Goal: Information Seeking & Learning: Check status

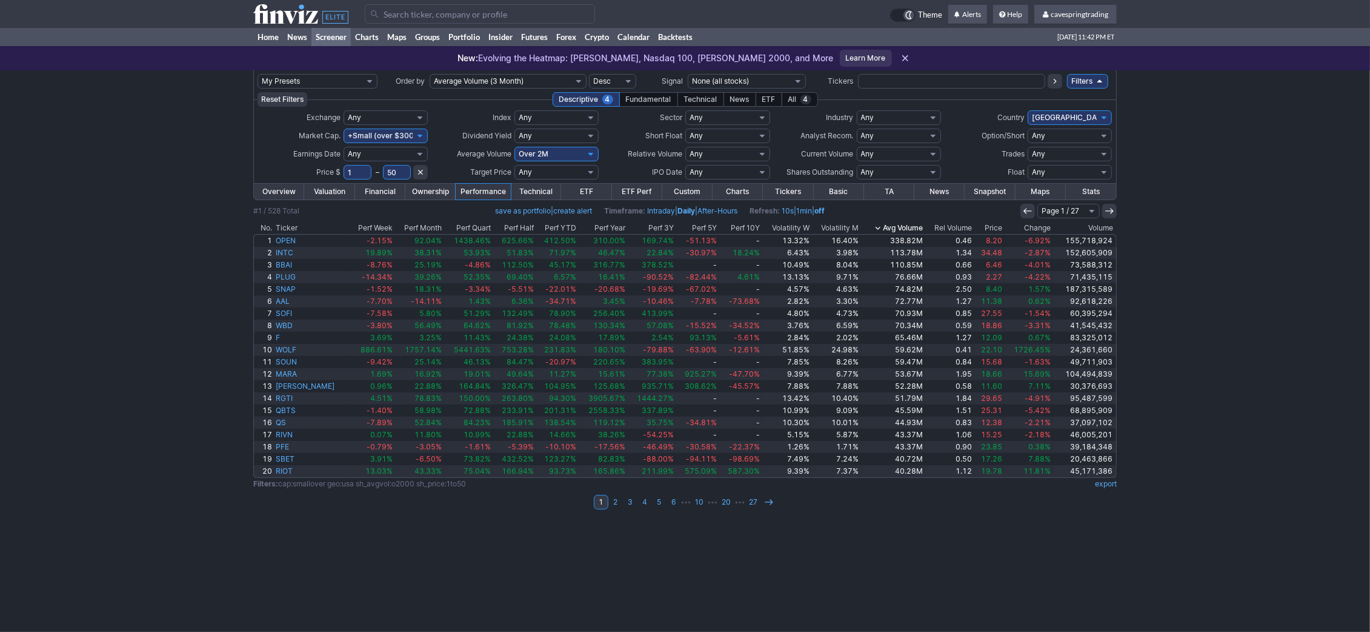
click at [943, 85] on input "text" at bounding box center [951, 81] width 187 height 15
type input "grny"
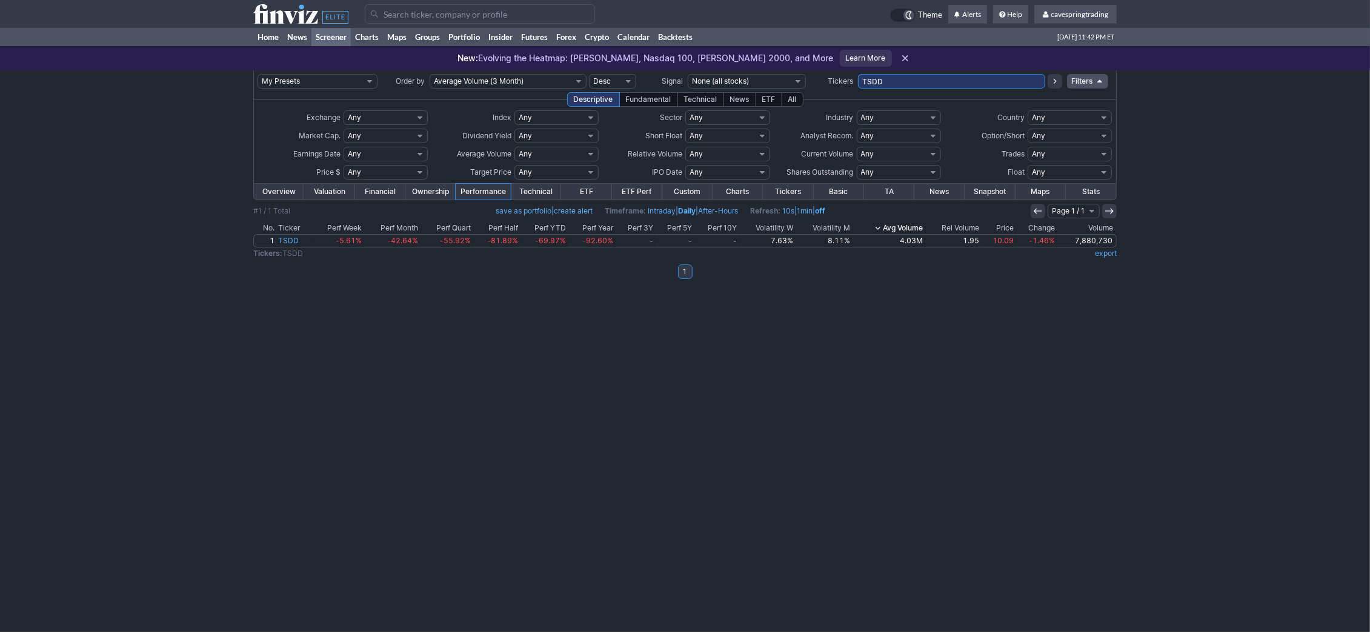
drag, startPoint x: 883, startPoint y: 81, endPoint x: 892, endPoint y: 81, distance: 9.1
click at [890, 81] on input "TSDD" at bounding box center [951, 81] width 187 height 15
type input "grnyu"
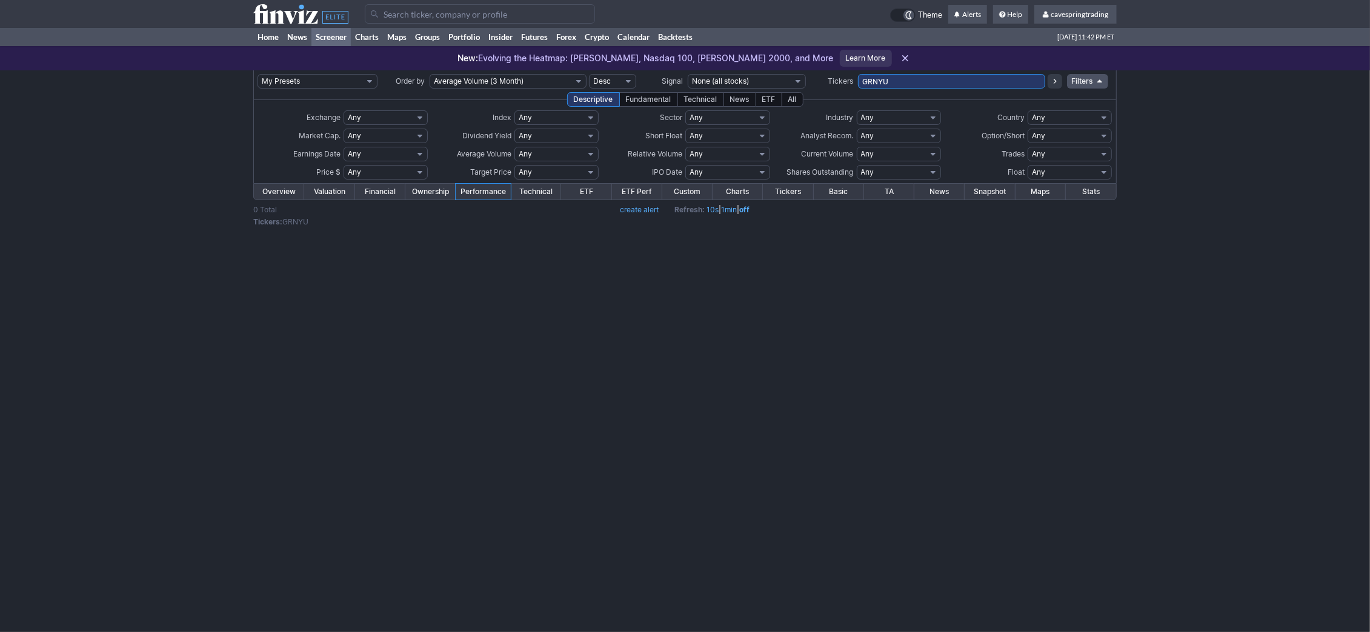
click at [892, 81] on input "GRNYU" at bounding box center [951, 81] width 187 height 15
type input "GRNY"
